Goal: Information Seeking & Learning: Learn about a topic

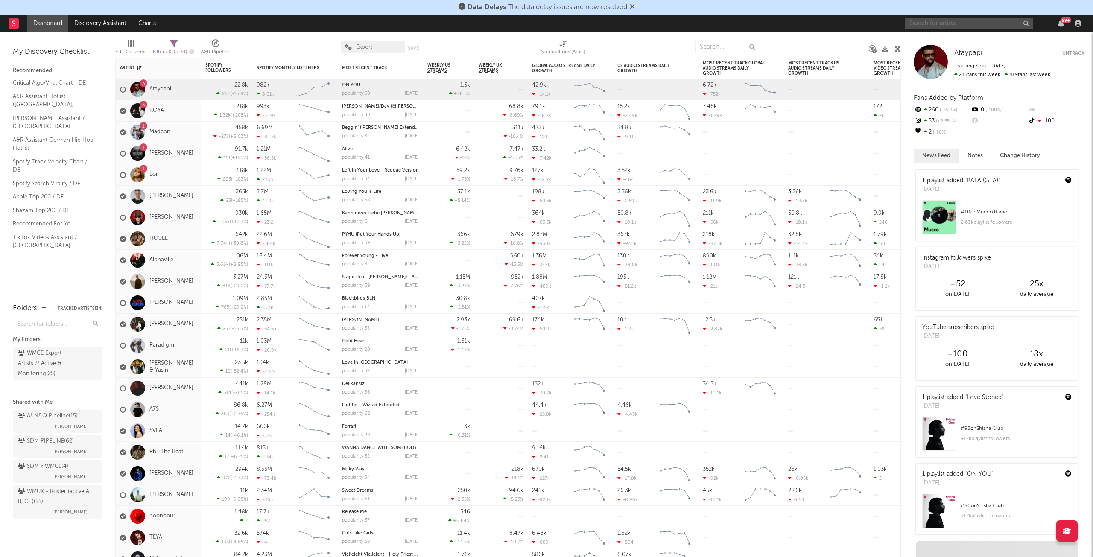
click at [970, 24] on input "text" at bounding box center [969, 23] width 128 height 11
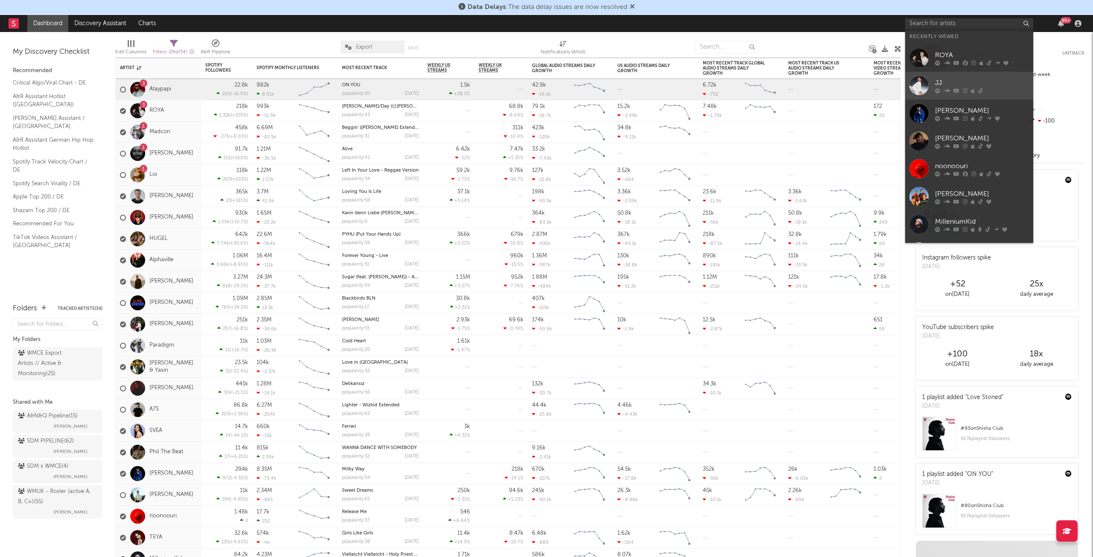
click at [990, 82] on div "JJ" at bounding box center [982, 83] width 94 height 10
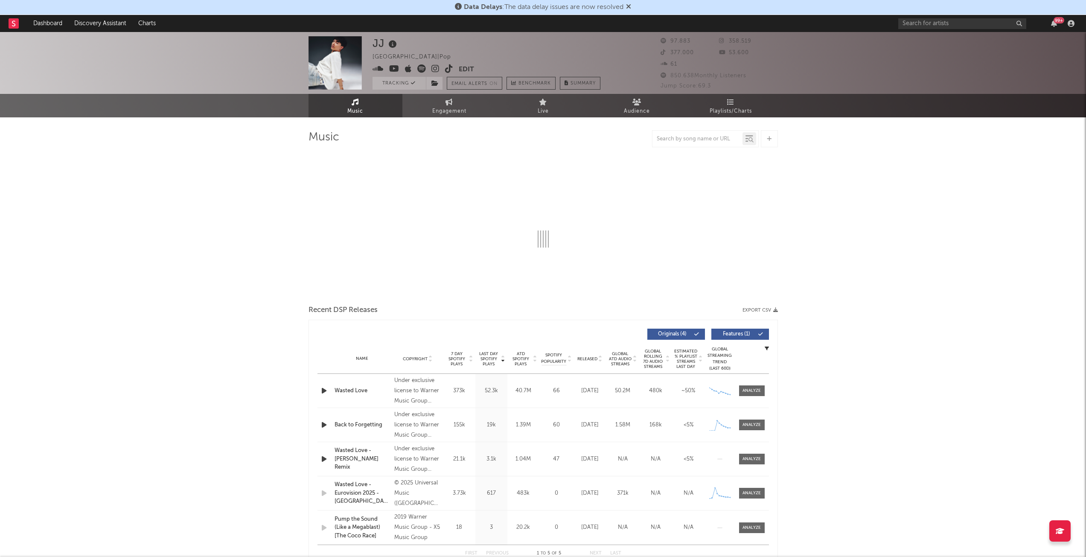
select select "6m"
